Goal: Task Accomplishment & Management: Use online tool/utility

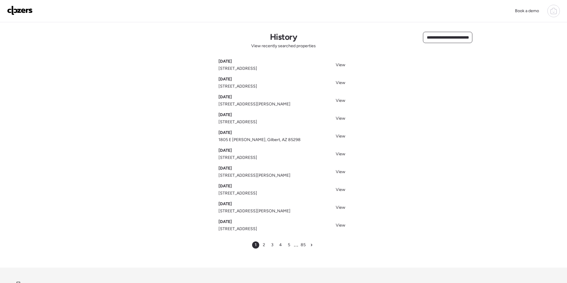
click at [449, 39] on input "**********" at bounding box center [447, 37] width 44 height 8
click at [456, 36] on input "**********" at bounding box center [447, 37] width 44 height 8
paste input "text"
drag, startPoint x: 429, startPoint y: 37, endPoint x: 531, endPoint y: 37, distance: 102.3
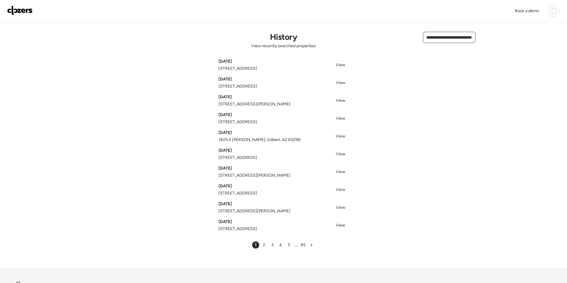
click at [531, 37] on div "**********" at bounding box center [283, 170] width 567 height 341
click at [444, 48] on span "972 N 85th Pl, Scottsdale, AZ, 85257" at bounding box center [444, 49] width 39 height 6
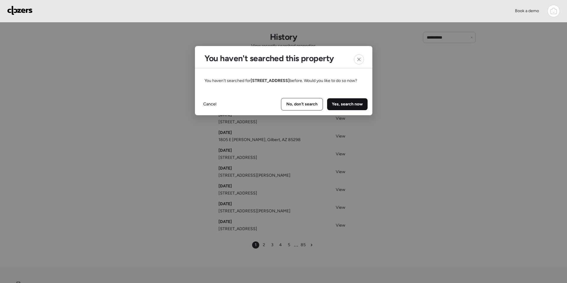
click at [357, 106] on div "Yes, search now" at bounding box center [347, 104] width 40 height 12
type input "**********"
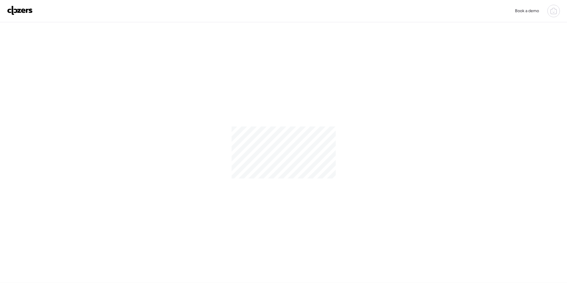
click at [17, 12] on img at bounding box center [20, 11] width 26 height 10
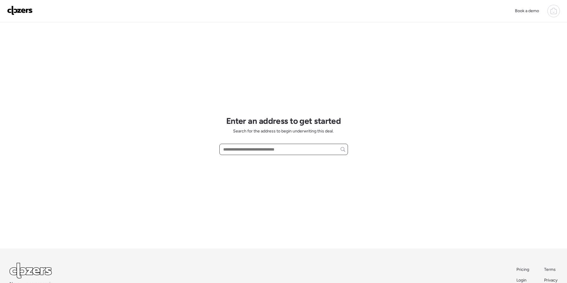
click at [274, 150] on input "text" at bounding box center [283, 149] width 123 height 8
paste input "**********"
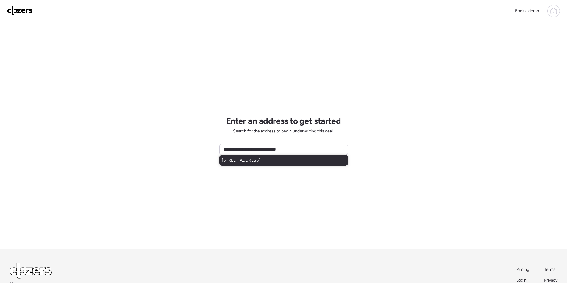
click at [243, 163] on span "972 N 85th Pl, Scottsdale, AZ, 85257" at bounding box center [241, 161] width 39 height 6
type input "**********"
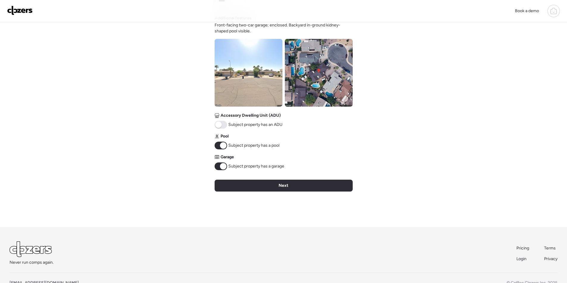
scroll to position [226, 0]
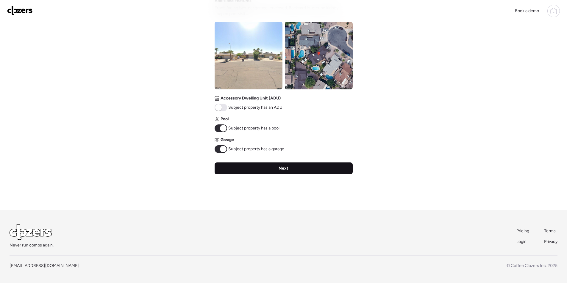
click at [267, 168] on div "Next" at bounding box center [283, 169] width 138 height 12
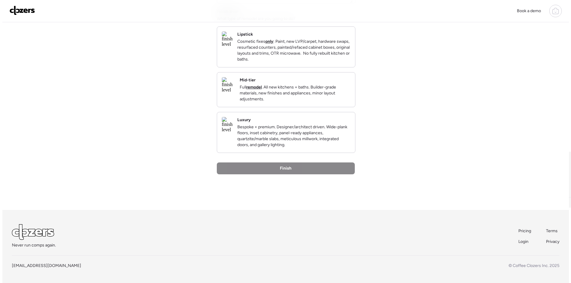
scroll to position [0, 0]
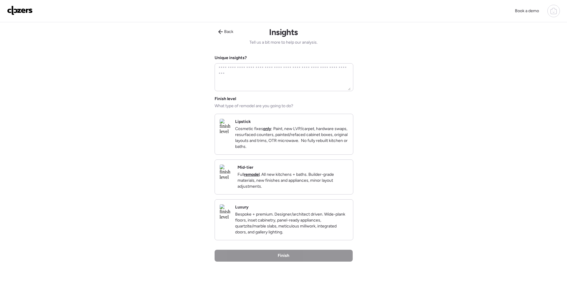
click at [314, 186] on p "Full remodel . All new kitchens + baths. Builder-grade materials, new finishes …" at bounding box center [292, 181] width 111 height 18
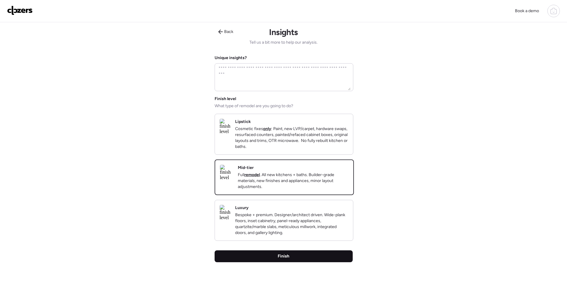
click at [311, 263] on div "Finish" at bounding box center [283, 257] width 138 height 12
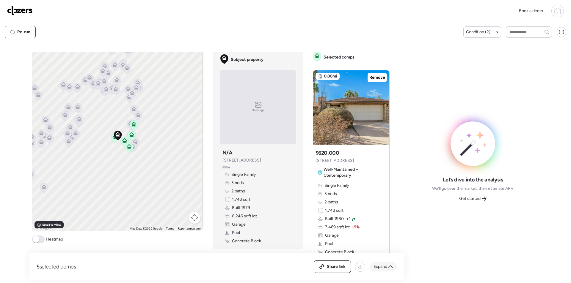
click at [385, 268] on span "Expand" at bounding box center [381, 267] width 14 height 6
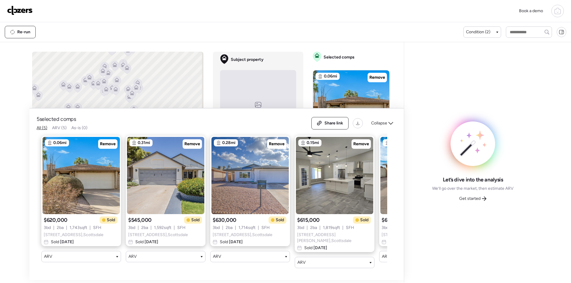
scroll to position [0, 76]
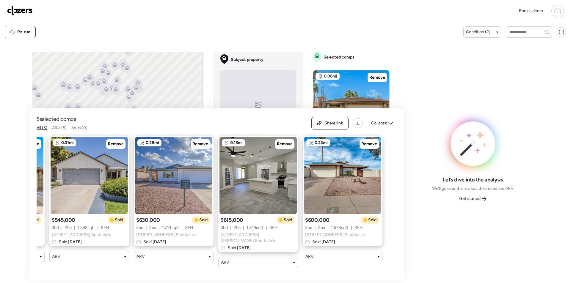
click at [381, 125] on span "Collapse" at bounding box center [379, 123] width 16 height 6
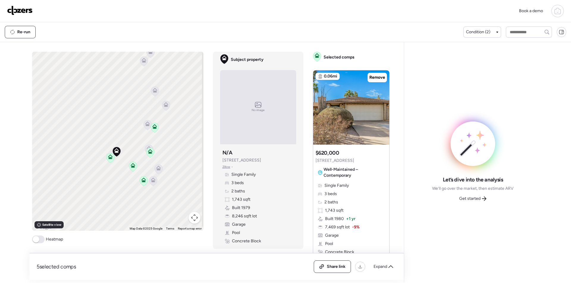
click at [470, 199] on span "Get started" at bounding box center [469, 199] width 21 height 6
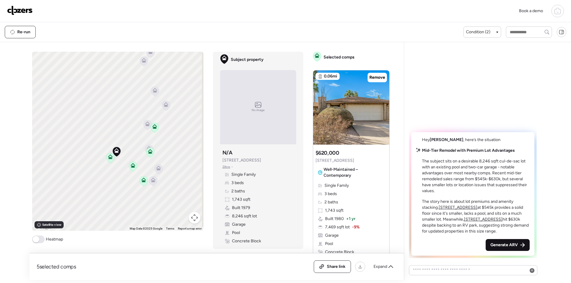
click at [504, 244] on span "Generate ARV" at bounding box center [503, 245] width 27 height 6
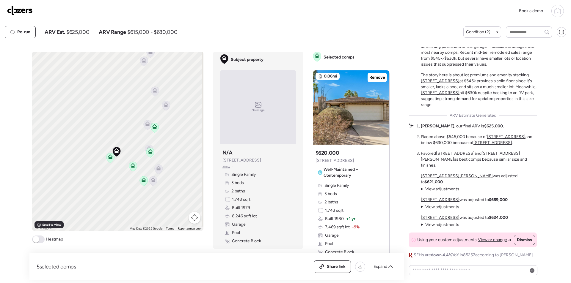
click at [78, 34] on span "$625,000" at bounding box center [77, 32] width 23 height 7
copy span "625,000"
click at [328, 271] on div "Share link" at bounding box center [332, 267] width 37 height 12
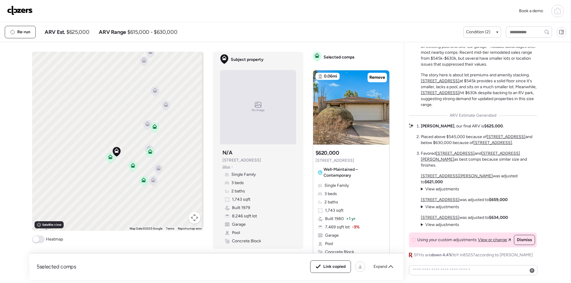
click at [24, 12] on img at bounding box center [20, 11] width 26 height 10
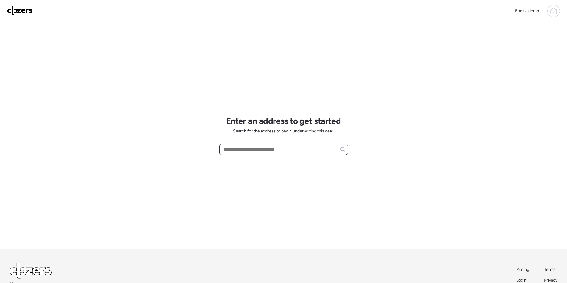
click at [248, 150] on input "text" at bounding box center [283, 149] width 123 height 8
paste input "**********"
click at [260, 160] on span "[STREET_ADDRESS]" at bounding box center [241, 161] width 39 height 6
type input "**********"
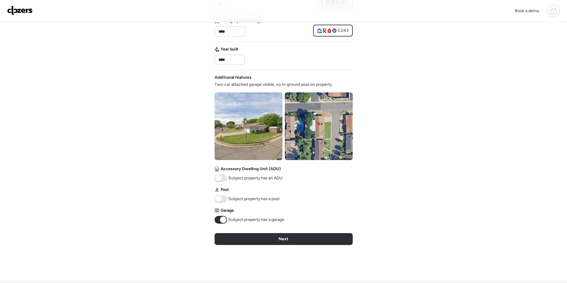
scroll to position [178, 0]
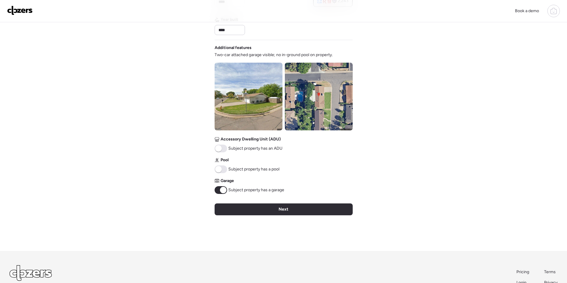
click at [258, 213] on div "Next" at bounding box center [283, 210] width 138 height 12
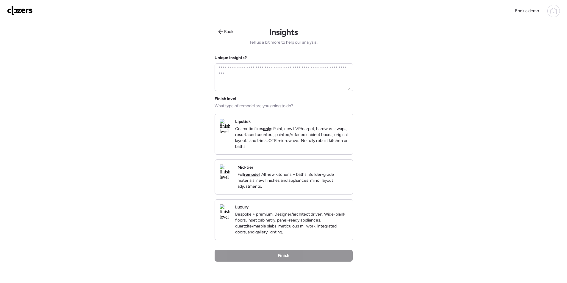
click at [302, 178] on p "Full remodel . All new kitchens + baths. Builder-grade materials, new finishes …" at bounding box center [292, 181] width 111 height 18
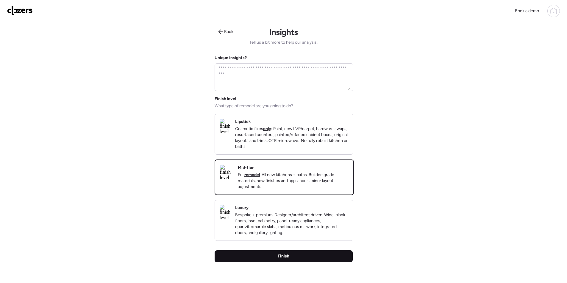
click at [297, 258] on div "Finish" at bounding box center [283, 257] width 138 height 12
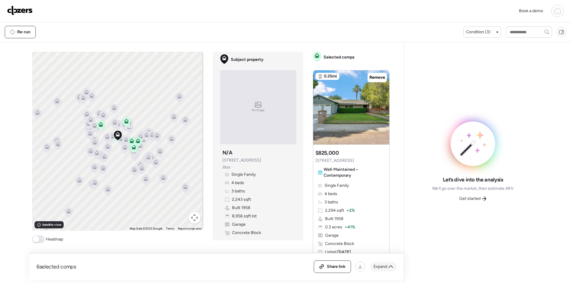
click at [381, 269] on span "Expand" at bounding box center [381, 267] width 14 height 6
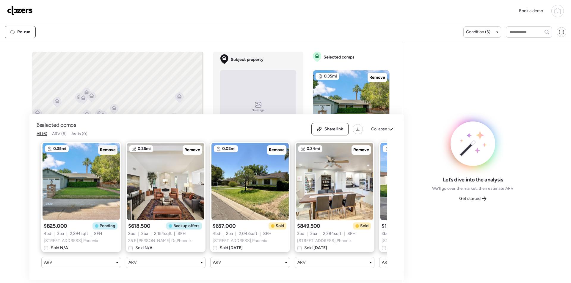
click at [109, 147] on span "Remove" at bounding box center [108, 150] width 16 height 6
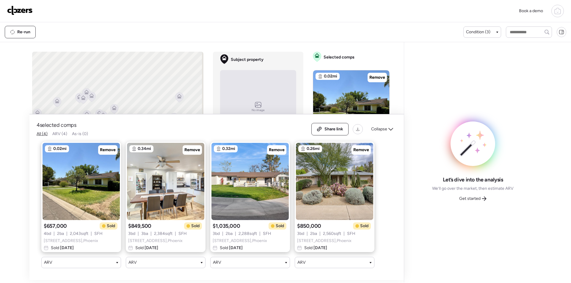
click at [384, 130] on div "Share link Collapse" at bounding box center [353, 129] width 85 height 12
click at [384, 125] on div "Collapse" at bounding box center [382, 130] width 29 height 10
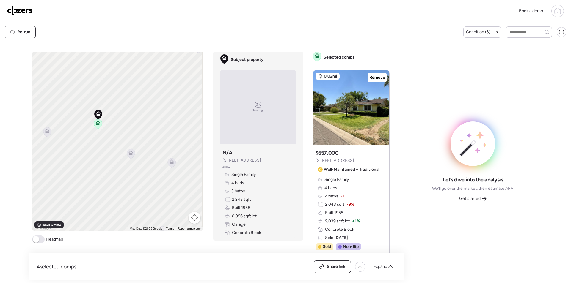
click at [131, 157] on icon at bounding box center [131, 154] width 8 height 10
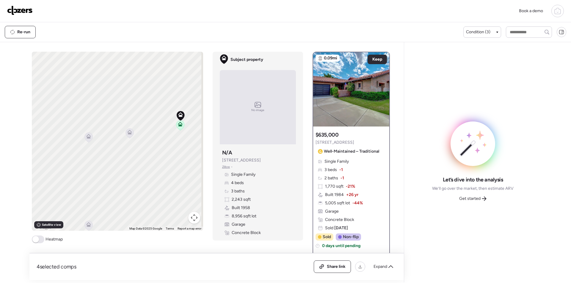
drag, startPoint x: 58, startPoint y: 152, endPoint x: 141, endPoint y: 153, distance: 83.3
click at [141, 153] on div "To activate drag with keyboard, press Alt + Enter. Once in keyboard drag state,…" at bounding box center [117, 141] width 171 height 179
click at [127, 132] on icon at bounding box center [129, 132] width 5 height 5
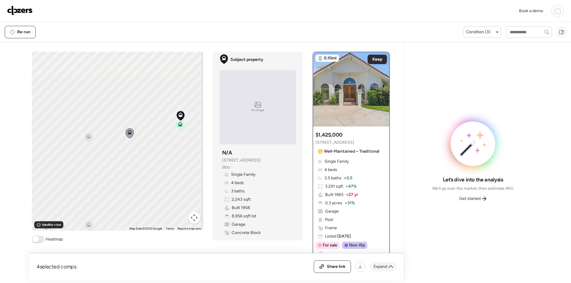
click at [384, 266] on span "Expand" at bounding box center [381, 267] width 14 height 6
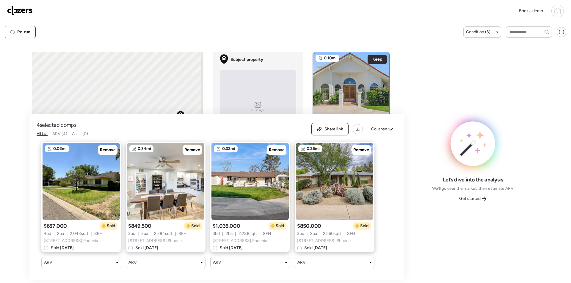
click at [376, 131] on div "4 selected comps All (4) ARV (4) As-is (0) Share link Collapse" at bounding box center [217, 129] width 360 height 15
click at [378, 126] on span "Collapse" at bounding box center [379, 129] width 16 height 6
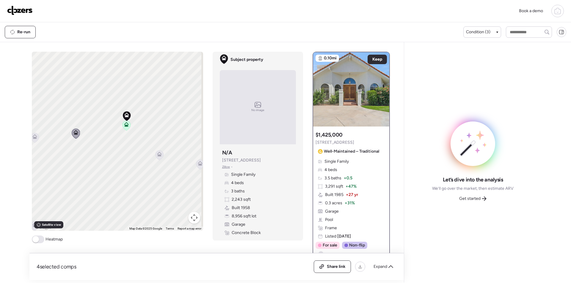
drag, startPoint x: 167, startPoint y: 155, endPoint x: 111, endPoint y: 155, distance: 56.8
click at [111, 155] on div "To activate drag with keyboard, press Alt + Enter. Once in keyboard drag state,…" at bounding box center [117, 141] width 171 height 179
drag, startPoint x: 150, startPoint y: 189, endPoint x: 117, endPoint y: 193, distance: 32.9
click at [117, 193] on div "To activate drag with keyboard, press Alt + Enter. Once in keyboard drag state,…" at bounding box center [117, 141] width 171 height 179
click at [164, 169] on icon at bounding box center [165, 168] width 4 height 2
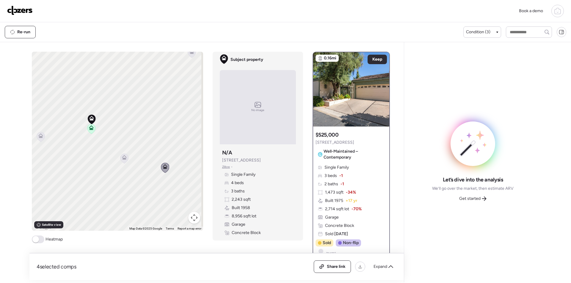
click at [123, 160] on icon at bounding box center [124, 159] width 4 height 2
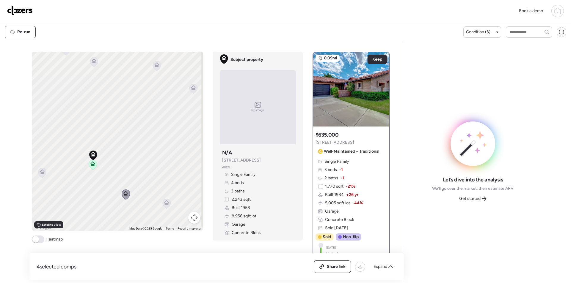
drag, startPoint x: 113, startPoint y: 116, endPoint x: 117, endPoint y: 170, distance: 54.2
click at [117, 170] on div "To activate drag with keyboard, press Alt + Enter. Once in keyboard drag state,…" at bounding box center [117, 141] width 171 height 179
click at [105, 103] on icon at bounding box center [106, 104] width 4 height 2
click at [105, 104] on icon at bounding box center [106, 104] width 4 height 2
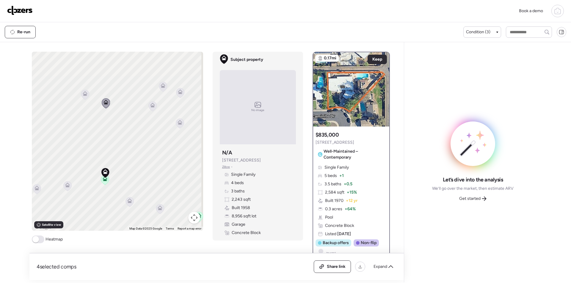
click at [85, 93] on icon at bounding box center [85, 95] width 8 height 10
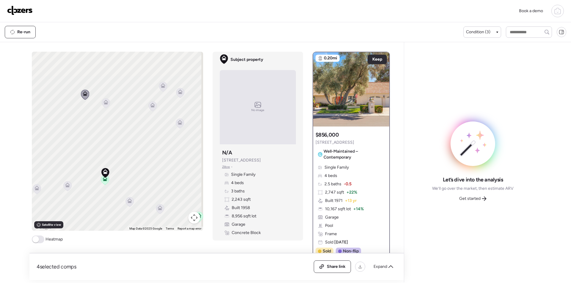
drag, startPoint x: 123, startPoint y: 166, endPoint x: 134, endPoint y: 91, distance: 75.5
click at [134, 91] on div "To activate drag with keyboard, press Alt + Enter. Once in keyboard drag state,…" at bounding box center [117, 141] width 171 height 179
drag, startPoint x: 139, startPoint y: 145, endPoint x: 195, endPoint y: 117, distance: 62.1
click at [195, 117] on div "To activate drag with keyboard, press Alt + Enter. Once in keyboard drag state,…" at bounding box center [117, 141] width 171 height 179
click at [92, 160] on icon at bounding box center [92, 160] width 5 height 5
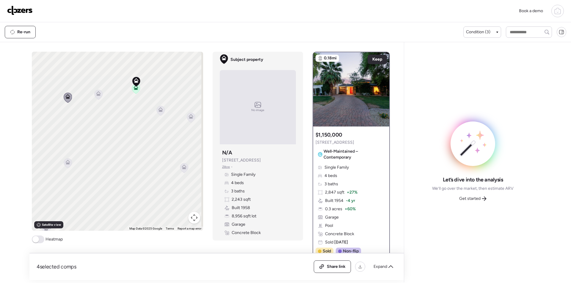
drag, startPoint x: 152, startPoint y: 190, endPoint x: 127, endPoint y: 124, distance: 70.4
click at [127, 124] on div "To activate drag with keyboard, press Alt + Enter. Once in keyboard drag state,…" at bounding box center [117, 141] width 171 height 179
click at [64, 164] on icon at bounding box center [67, 162] width 8 height 10
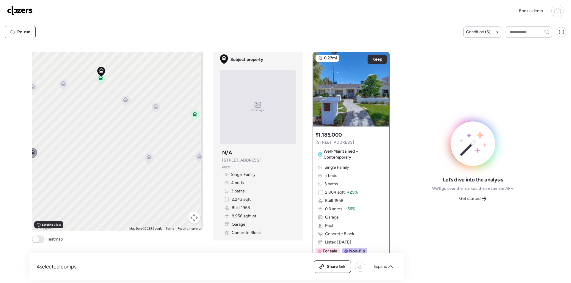
drag, startPoint x: 131, startPoint y: 171, endPoint x: 111, endPoint y: 165, distance: 20.3
click at [96, 162] on div "To activate drag with keyboard, press Alt + Enter. Once in keyboard drag state,…" at bounding box center [117, 141] width 171 height 179
drag, startPoint x: 134, startPoint y: 173, endPoint x: 83, endPoint y: 163, distance: 51.9
click at [83, 163] on div "To activate drag with keyboard, press Alt + Enter. Once in keyboard drag state,…" at bounding box center [117, 141] width 171 height 179
click at [102, 99] on icon at bounding box center [106, 97] width 8 height 10
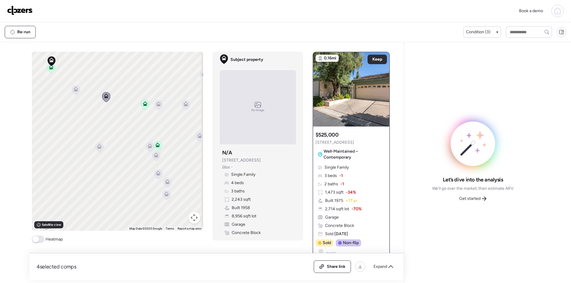
click at [98, 149] on icon at bounding box center [99, 148] width 8 height 10
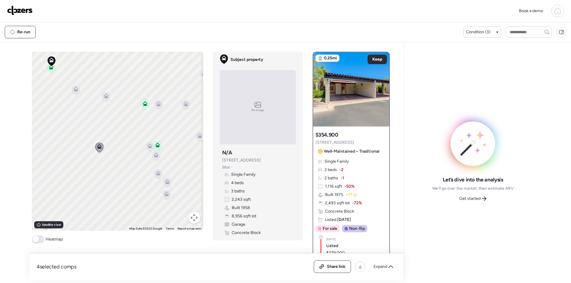
click at [159, 107] on icon at bounding box center [158, 105] width 8 height 10
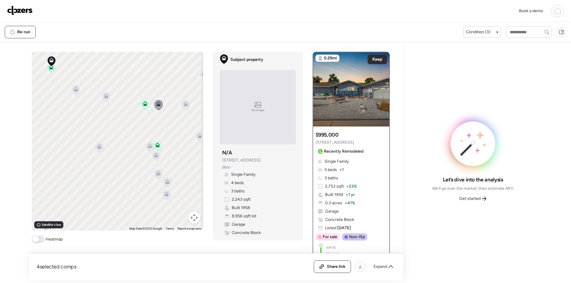
click at [179, 104] on div "To activate drag with keyboard, press Alt + Enter. Once in keyboard drag state,…" at bounding box center [117, 141] width 171 height 179
click at [184, 105] on icon at bounding box center [186, 105] width 4 height 2
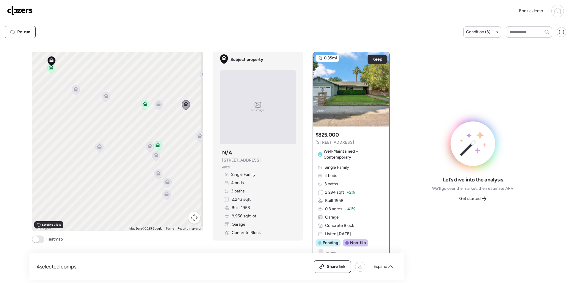
click at [148, 146] on icon at bounding box center [150, 146] width 5 height 5
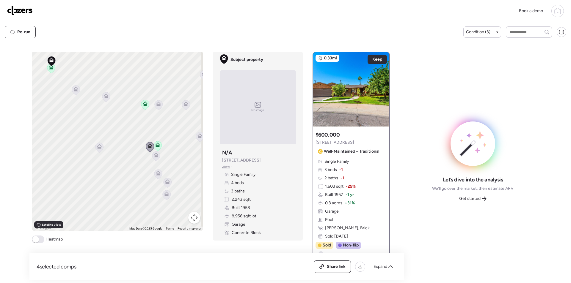
click at [154, 159] on icon at bounding box center [156, 156] width 8 height 10
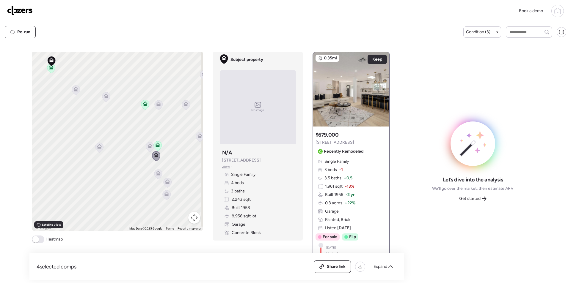
click at [198, 139] on icon at bounding box center [200, 137] width 8 height 10
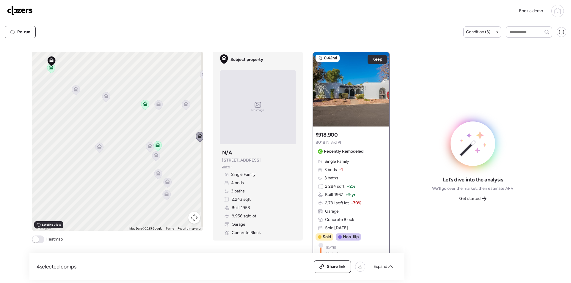
click at [487, 201] on div "Get started" at bounding box center [473, 199] width 35 height 10
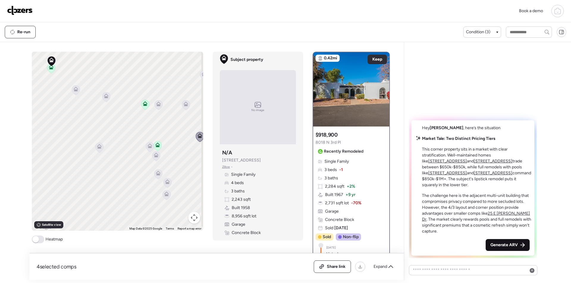
click at [521, 249] on div "Generate ARV" at bounding box center [508, 245] width 44 height 12
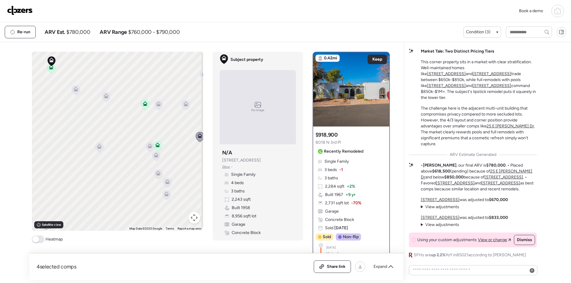
click at [78, 31] on span "$780,000" at bounding box center [78, 32] width 24 height 7
copy span "780,000"
click at [322, 265] on div "Share link" at bounding box center [332, 267] width 37 height 12
click at [15, 29] on div "Re-run" at bounding box center [20, 32] width 30 height 12
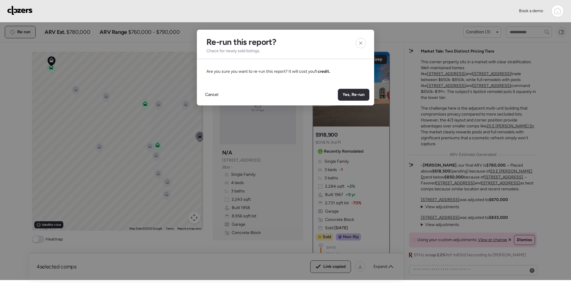
click at [16, 29] on div at bounding box center [285, 140] width 571 height 280
drag, startPoint x: 209, startPoint y: 96, endPoint x: 181, endPoint y: 84, distance: 31.3
click at [209, 96] on span "Cancel" at bounding box center [211, 95] width 13 height 6
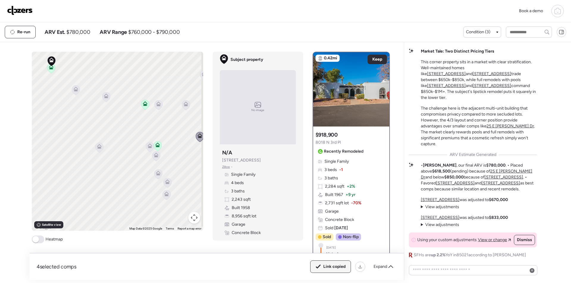
click at [24, 7] on img at bounding box center [20, 11] width 26 height 10
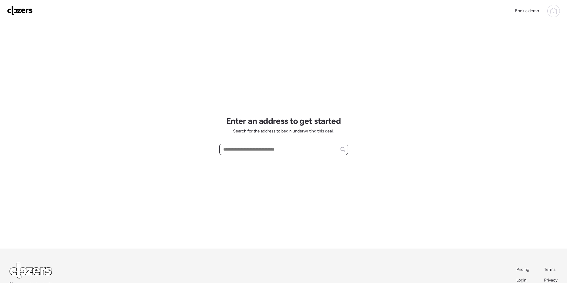
click at [253, 151] on input "text" at bounding box center [283, 149] width 123 height 8
paste input "**********"
drag, startPoint x: 239, startPoint y: 150, endPoint x: 307, endPoint y: 149, distance: 67.2
click at [307, 149] on input "********" at bounding box center [283, 149] width 123 height 8
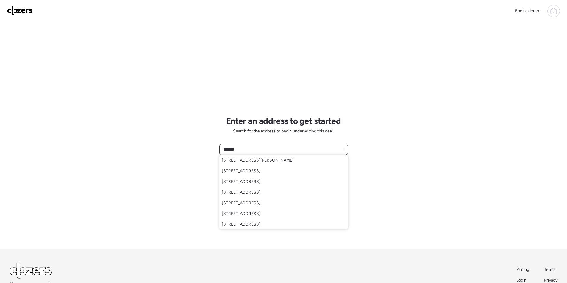
click at [295, 149] on input "******" at bounding box center [283, 149] width 123 height 8
paste input "**********"
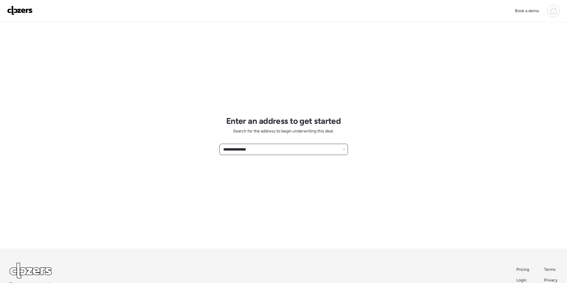
drag, startPoint x: 254, startPoint y: 153, endPoint x: 312, endPoint y: 152, distance: 57.4
click at [312, 152] on input "**********" at bounding box center [283, 149] width 123 height 8
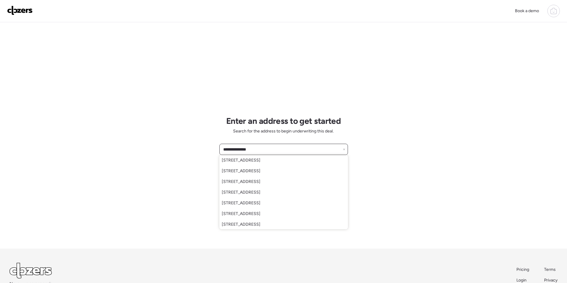
click at [250, 149] on input "**********" at bounding box center [283, 149] width 123 height 8
click at [250, 148] on input "**********" at bounding box center [283, 149] width 123 height 8
paste input "**********"
paste input "text"
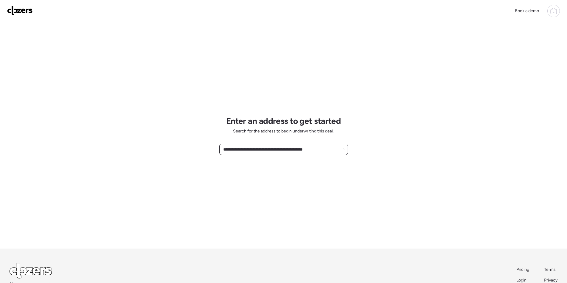
drag, startPoint x: 269, startPoint y: 148, endPoint x: 294, endPoint y: 146, distance: 25.7
click at [294, 146] on input "**********" at bounding box center [283, 149] width 123 height 8
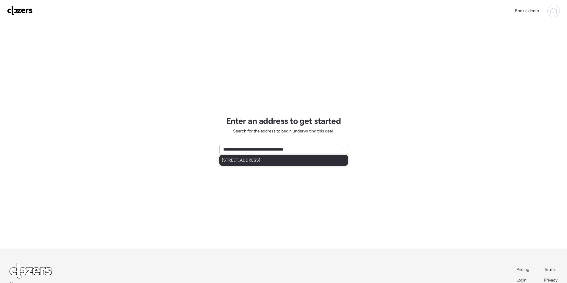
click at [266, 164] on div "[STREET_ADDRESS]" at bounding box center [283, 160] width 128 height 11
type input "**********"
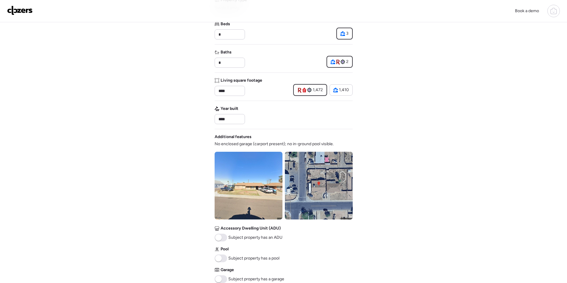
scroll to position [149, 0]
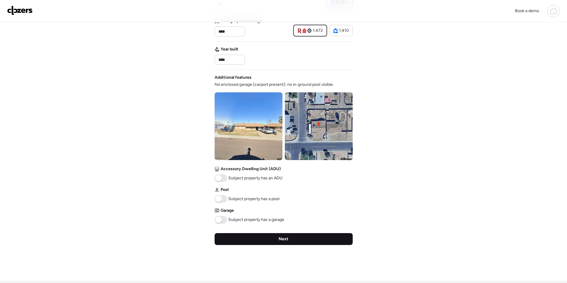
click at [280, 244] on div "Next" at bounding box center [283, 239] width 138 height 12
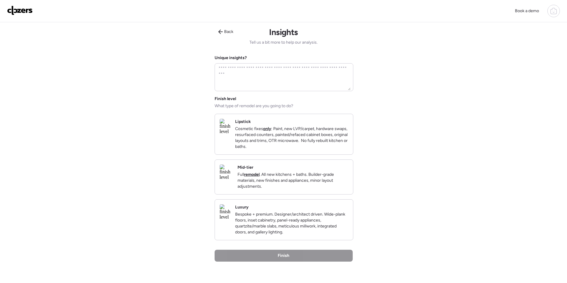
click at [281, 150] on p "Cosmetic fixes only : Paint, new LVP/carpet, hardware swaps, resurfaced counter…" at bounding box center [291, 138] width 113 height 24
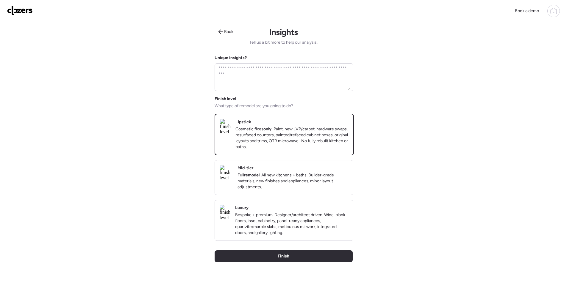
click at [296, 180] on p "Full remodel . All new kitchens + baths. Builder-grade materials, new finishes …" at bounding box center [292, 182] width 111 height 18
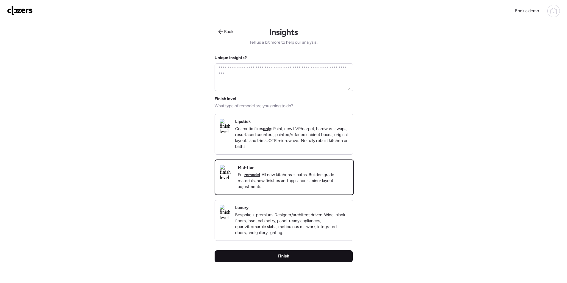
click at [305, 263] on div "Finish" at bounding box center [283, 257] width 138 height 12
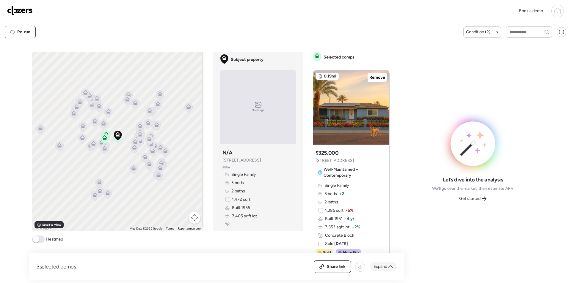
click at [384, 266] on span "Expand" at bounding box center [381, 267] width 14 height 6
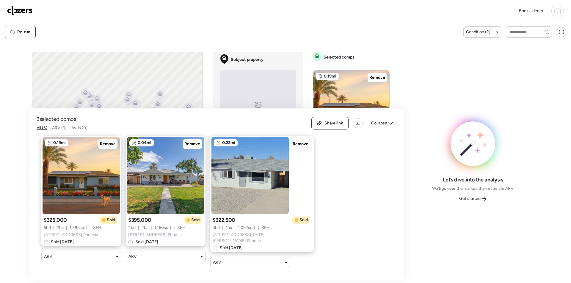
drag, startPoint x: 386, startPoint y: 126, endPoint x: 389, endPoint y: 122, distance: 4.9
click at [386, 126] on span "Collapse" at bounding box center [379, 123] width 16 height 6
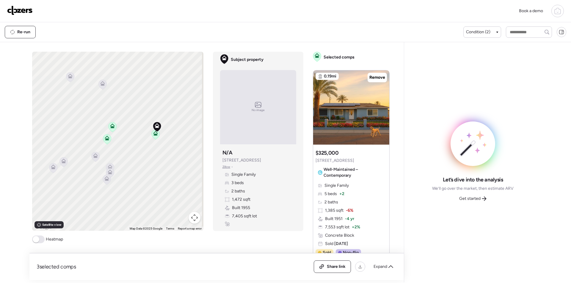
click at [95, 157] on icon at bounding box center [95, 157] width 4 height 2
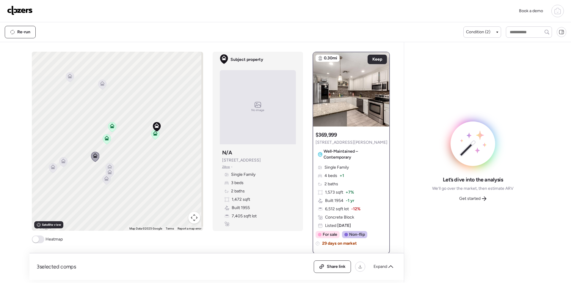
click at [108, 165] on icon at bounding box center [109, 166] width 4 height 3
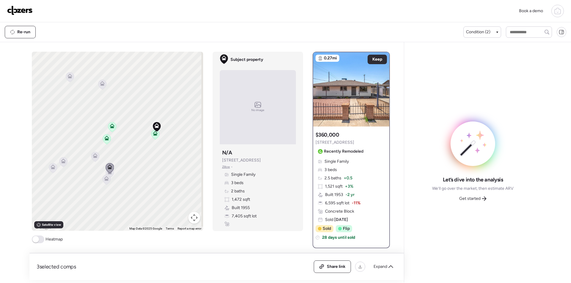
click at [90, 163] on div "To activate drag with keyboard, press Alt + Enter. Once in keyboard drag state,…" at bounding box center [117, 141] width 171 height 179
click at [391, 269] on div "Expand" at bounding box center [383, 267] width 27 height 10
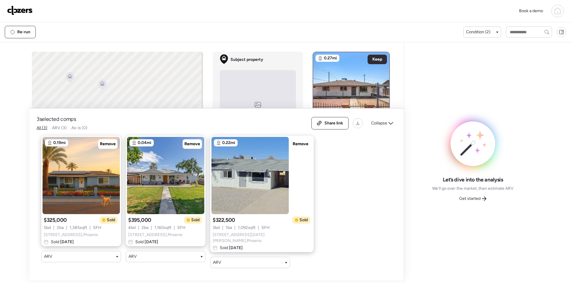
click at [381, 125] on span "Collapse" at bounding box center [379, 123] width 16 height 6
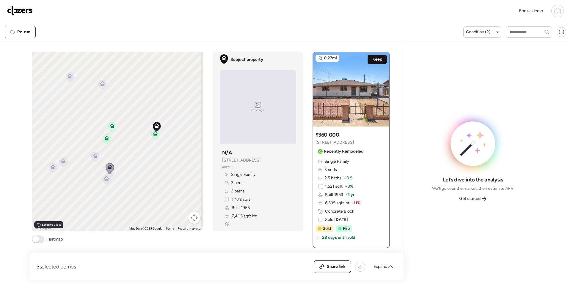
click at [375, 59] on span "Keep" at bounding box center [377, 60] width 10 height 6
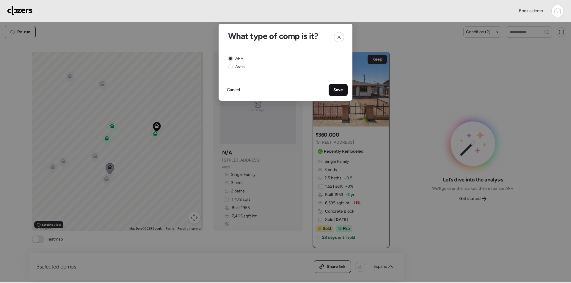
click at [337, 90] on span "Save" at bounding box center [338, 90] width 10 height 6
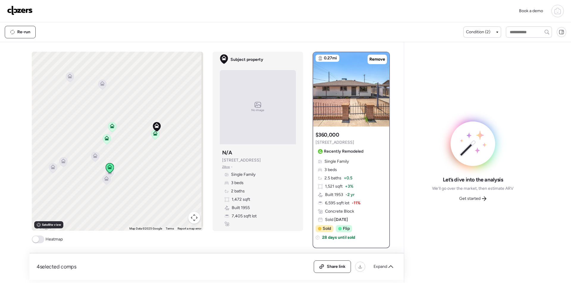
click at [104, 175] on icon at bounding box center [106, 180] width 8 height 10
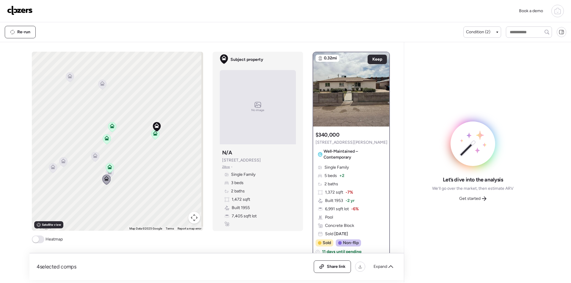
click at [94, 159] on icon at bounding box center [95, 157] width 8 height 10
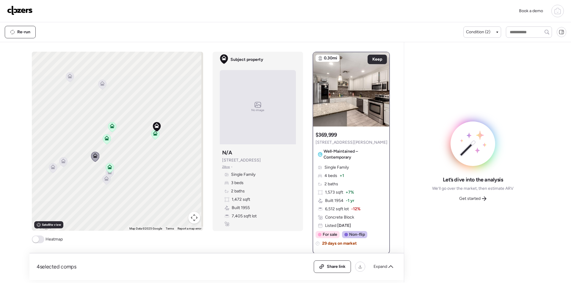
click at [111, 174] on icon at bounding box center [110, 173] width 8 height 10
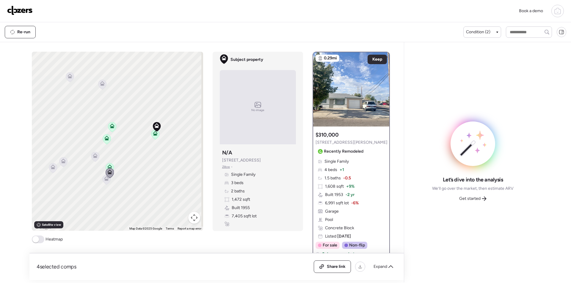
click at [65, 165] on div "To activate drag with keyboard, press Alt + Enter. Once in keyboard drag state,…" at bounding box center [117, 141] width 171 height 179
click at [62, 163] on icon at bounding box center [63, 163] width 4 height 2
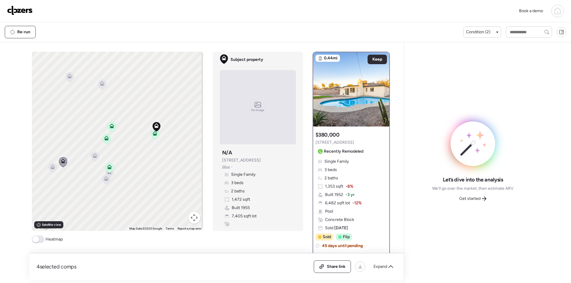
click at [51, 167] on icon at bounding box center [52, 167] width 5 height 5
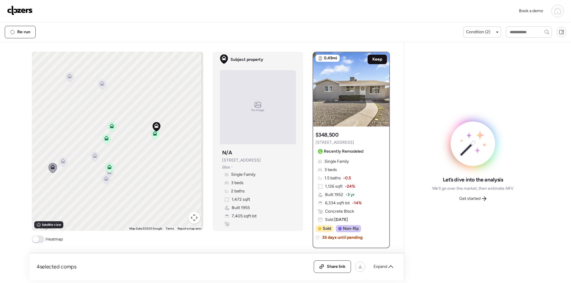
click at [377, 62] on span "Keep" at bounding box center [377, 60] width 10 height 6
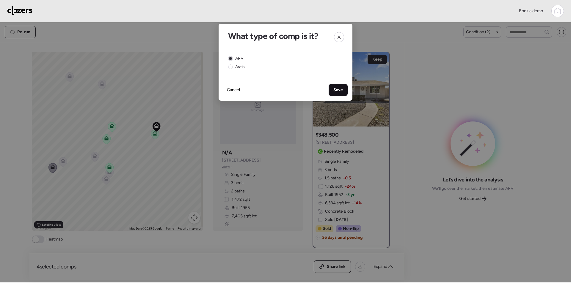
click at [339, 93] on div "Save" at bounding box center [338, 90] width 19 height 12
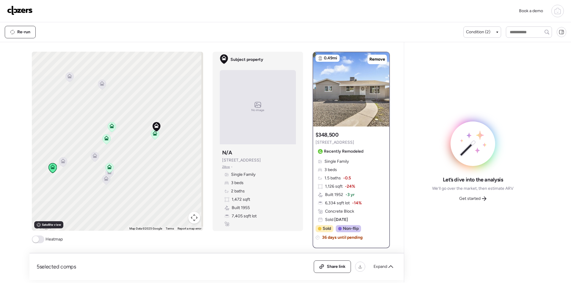
drag, startPoint x: 481, startPoint y: 196, endPoint x: 485, endPoint y: 197, distance: 4.4
click at [481, 196] on div "Get started" at bounding box center [473, 199] width 35 height 10
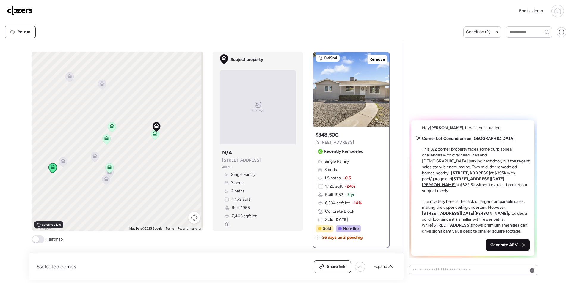
click at [504, 242] on span "Generate ARV" at bounding box center [503, 245] width 27 height 6
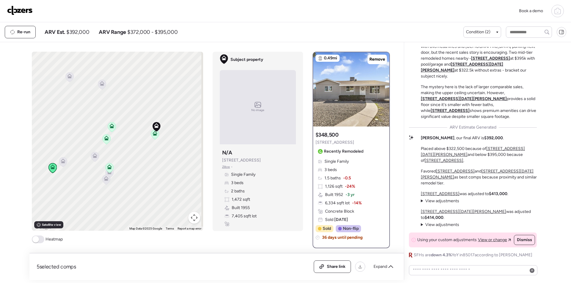
click at [72, 33] on span "$392,000" at bounding box center [77, 32] width 23 height 7
copy span "392,000"
